Goal: Task Accomplishment & Management: Manage account settings

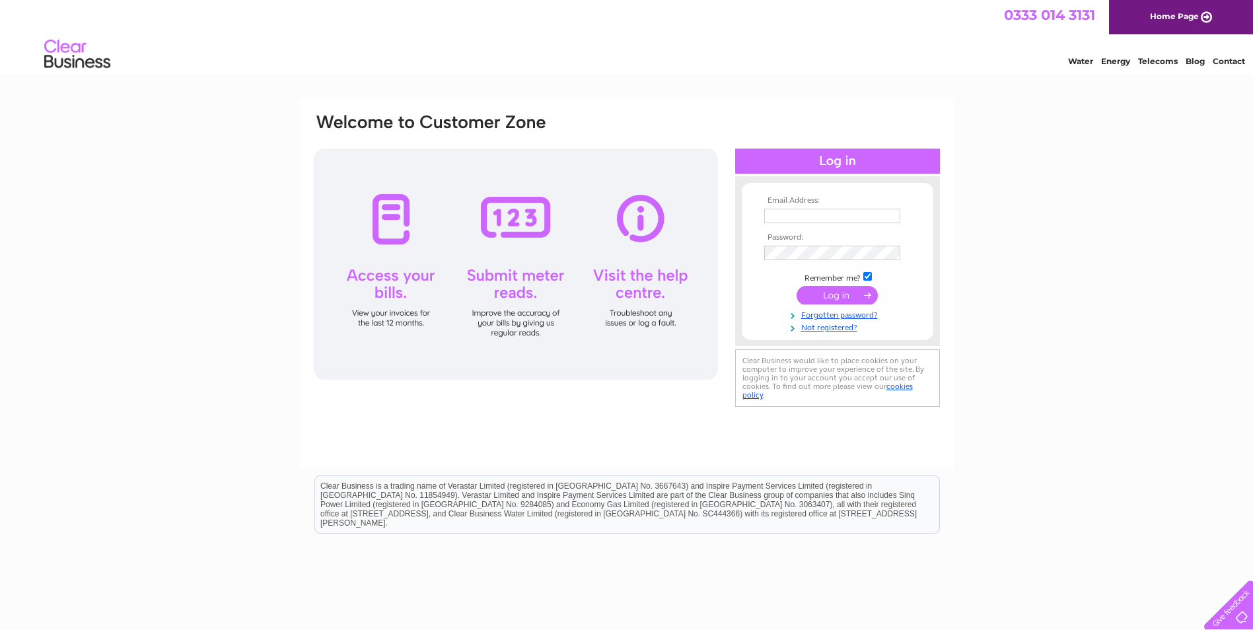
type input "accounts@johnmutch.com"
click at [827, 296] on input "submit" at bounding box center [836, 295] width 81 height 18
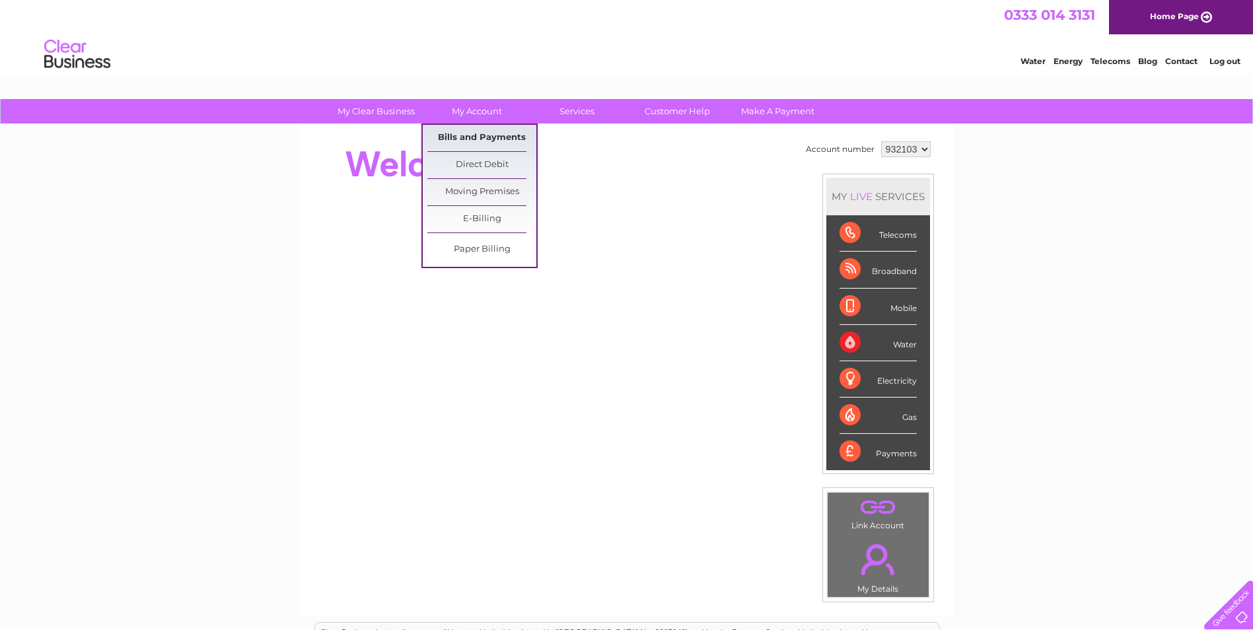
click at [477, 131] on link "Bills and Payments" at bounding box center [481, 138] width 109 height 26
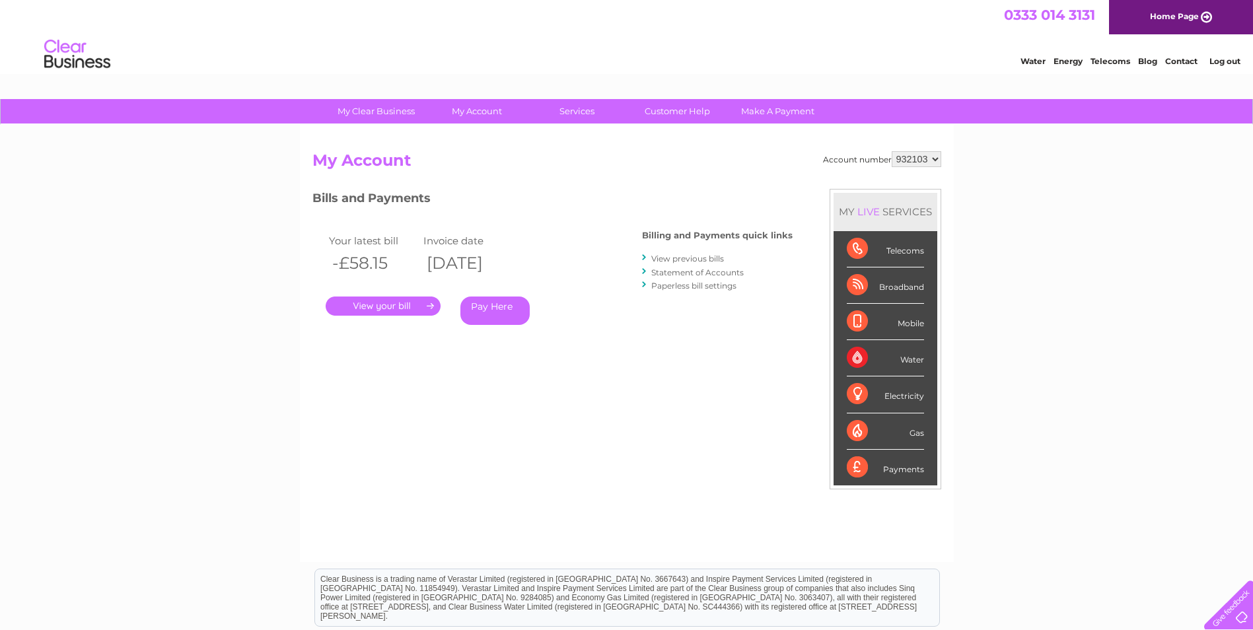
click at [921, 159] on select "932103 935023" at bounding box center [916, 159] width 50 height 16
select select "935023"
click at [891, 151] on select "932103 935023" at bounding box center [916, 159] width 50 height 16
click at [415, 305] on link "." at bounding box center [383, 305] width 115 height 19
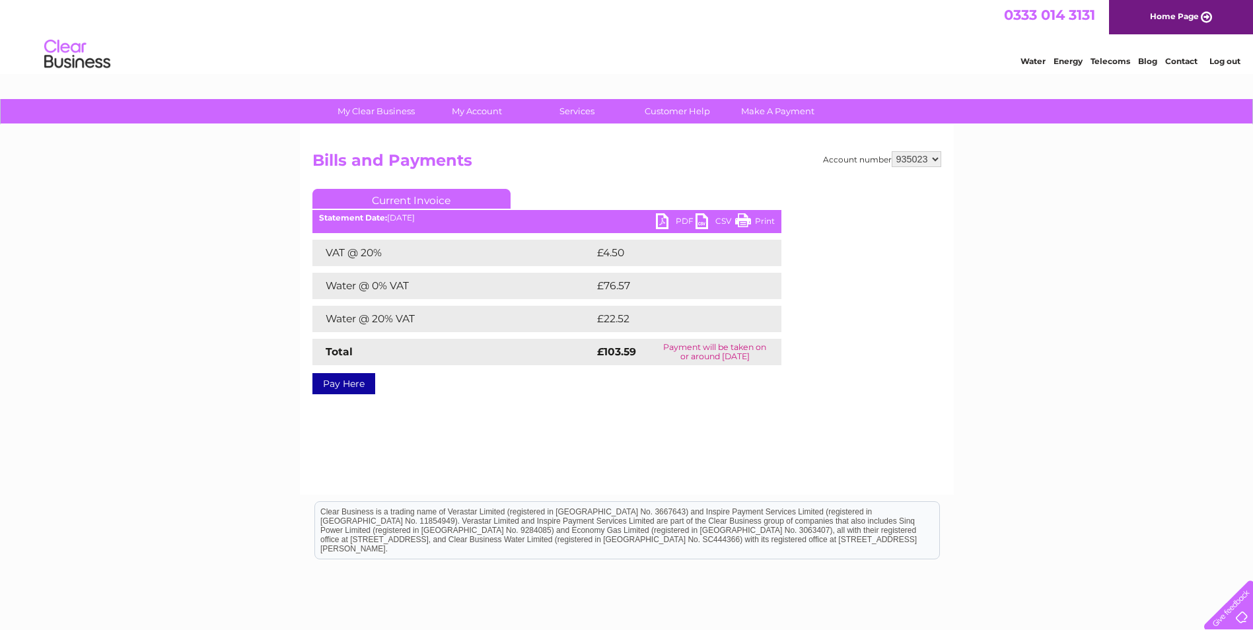
click at [658, 222] on link "PDF" at bounding box center [676, 222] width 40 height 19
